Goal: Information Seeking & Learning: Learn about a topic

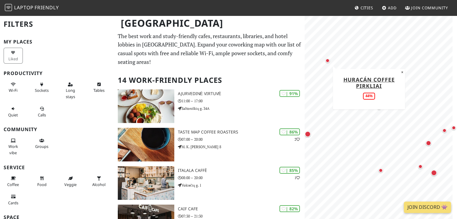
click at [327, 63] on div "Map marker" at bounding box center [327, 60] width 7 height 7
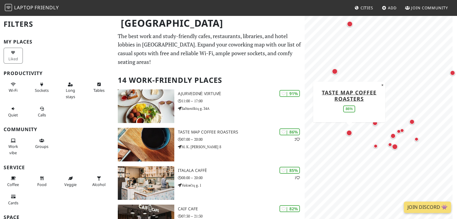
click at [351, 137] on div "Map marker" at bounding box center [349, 133] width 8 height 8
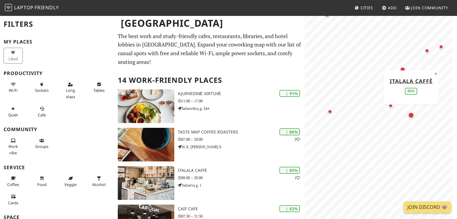
click at [415, 116] on div "Map marker" at bounding box center [411, 115] width 8 height 8
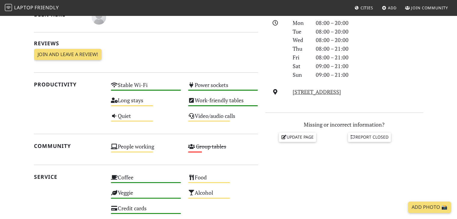
scroll to position [179, 0]
